Goal: Task Accomplishment & Management: Manage account settings

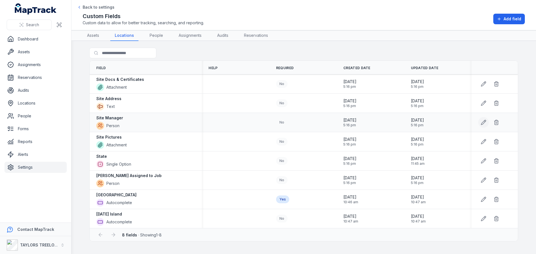
click at [483, 122] on icon at bounding box center [483, 122] width 5 height 5
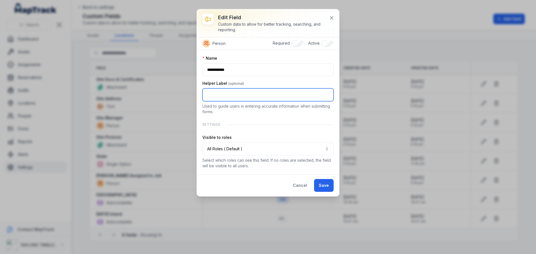
click at [253, 94] on input ":rqe:-form-item-label" at bounding box center [267, 94] width 131 height 13
click at [330, 16] on icon at bounding box center [331, 17] width 3 height 3
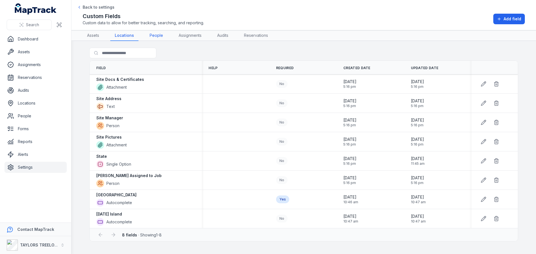
click at [159, 35] on link "People" at bounding box center [156, 35] width 22 height 11
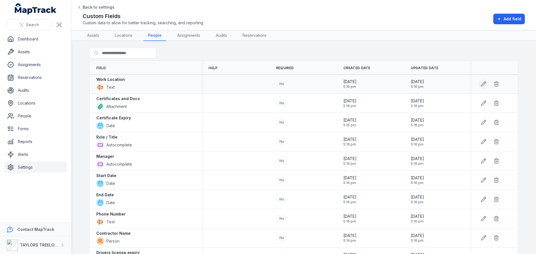
click at [480, 82] on icon at bounding box center [483, 84] width 6 height 6
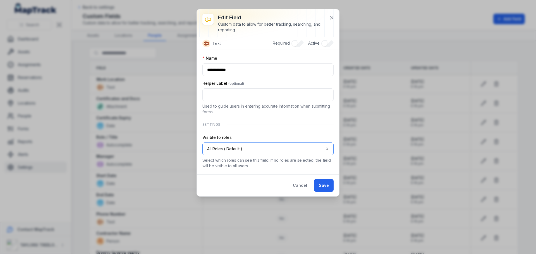
click at [327, 150] on button "All Roles ( Default )" at bounding box center [267, 149] width 131 height 13
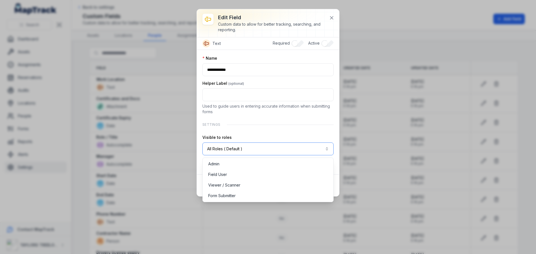
click at [327, 150] on button "All Roles ( Default )" at bounding box center [267, 149] width 131 height 13
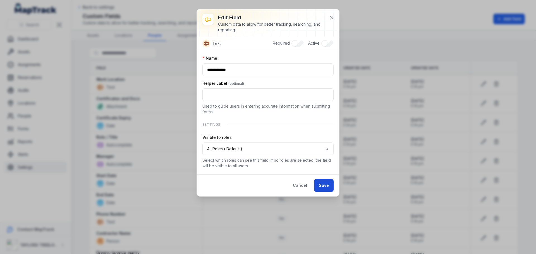
click at [323, 183] on button "Save" at bounding box center [324, 185] width 20 height 13
